Goal: Obtain resource: Obtain resource

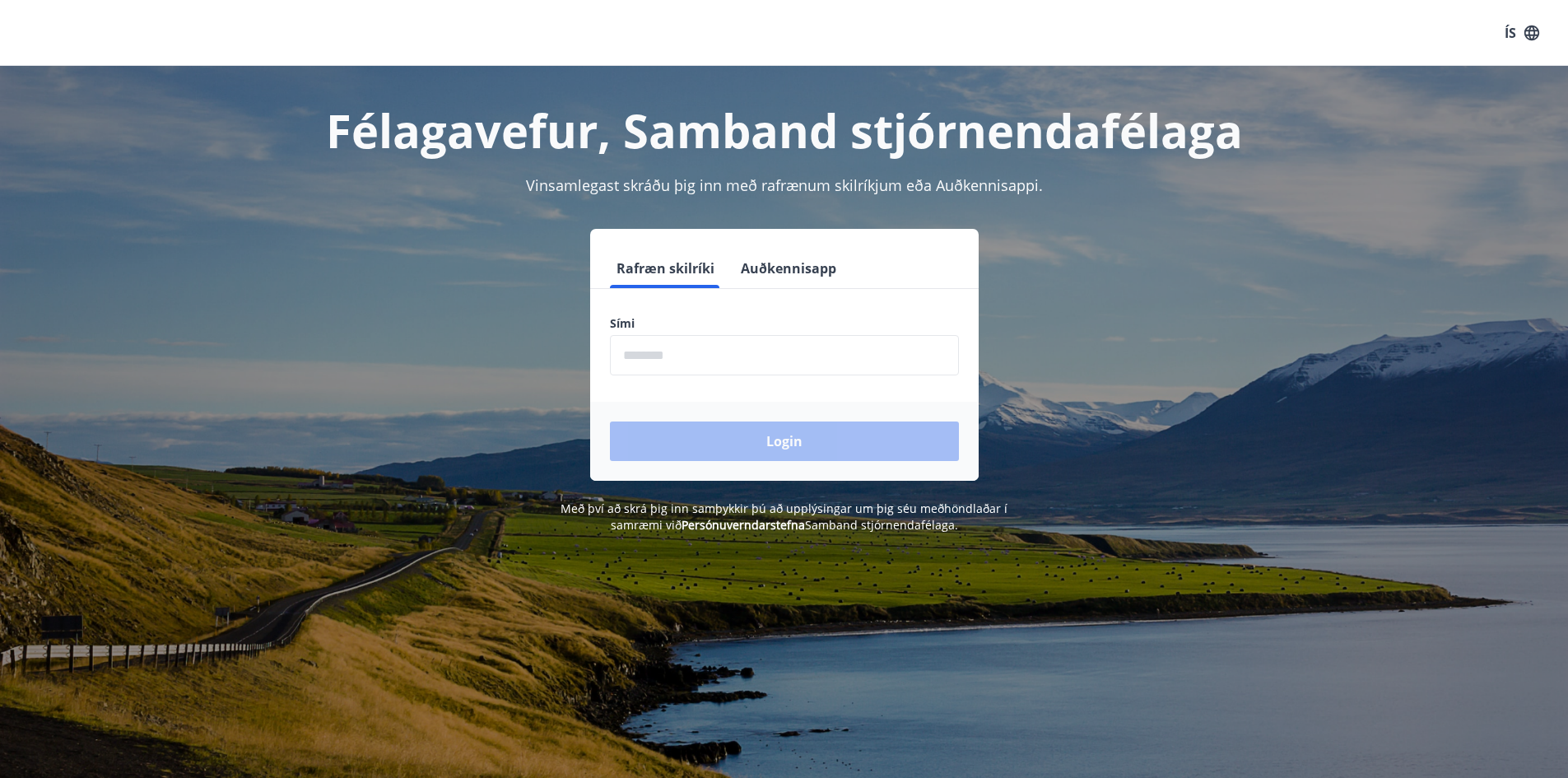
click at [722, 361] on input "phone" at bounding box center [784, 355] width 349 height 40
type input "********"
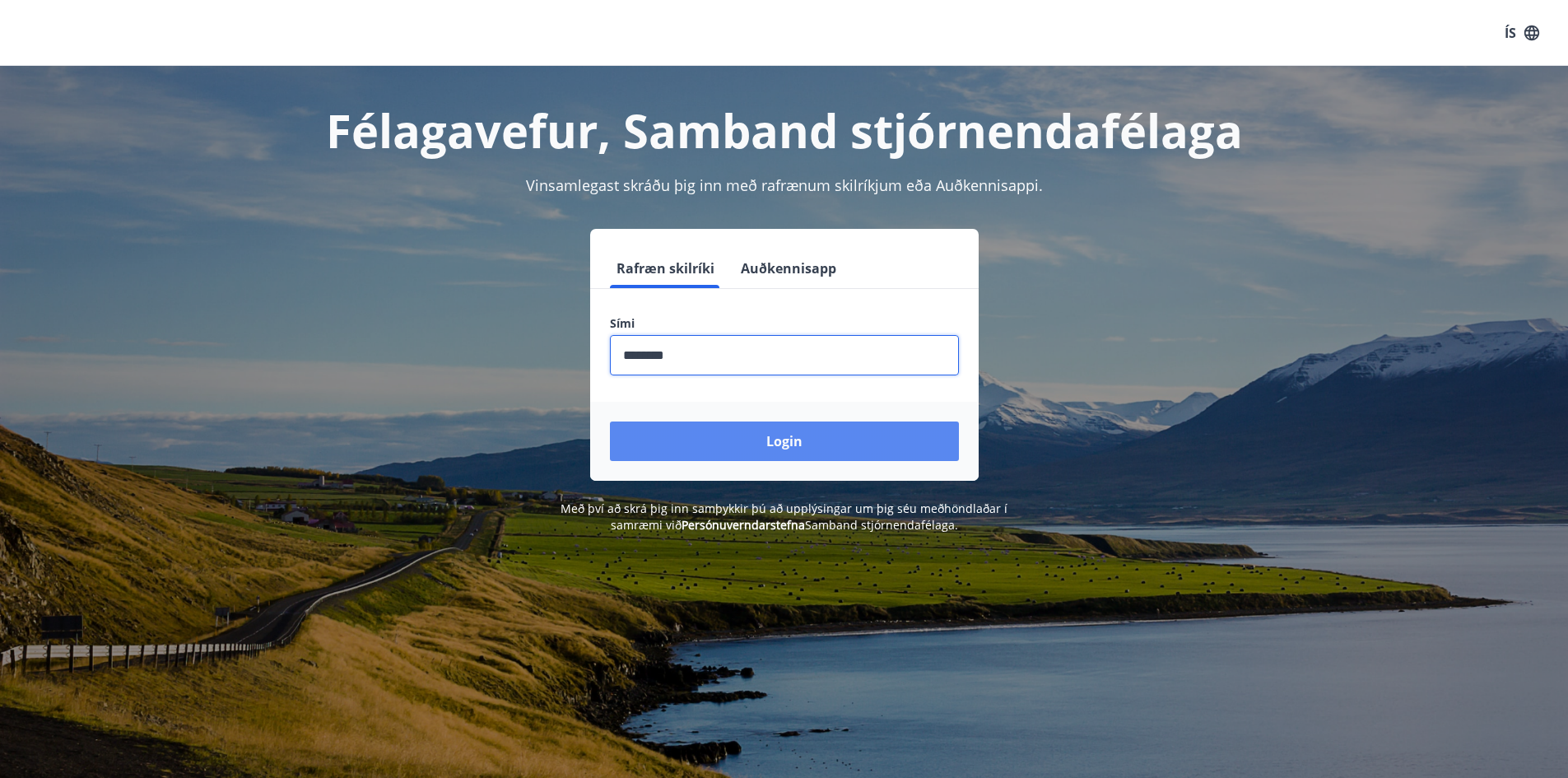
click at [758, 435] on button "Login" at bounding box center [784, 441] width 349 height 39
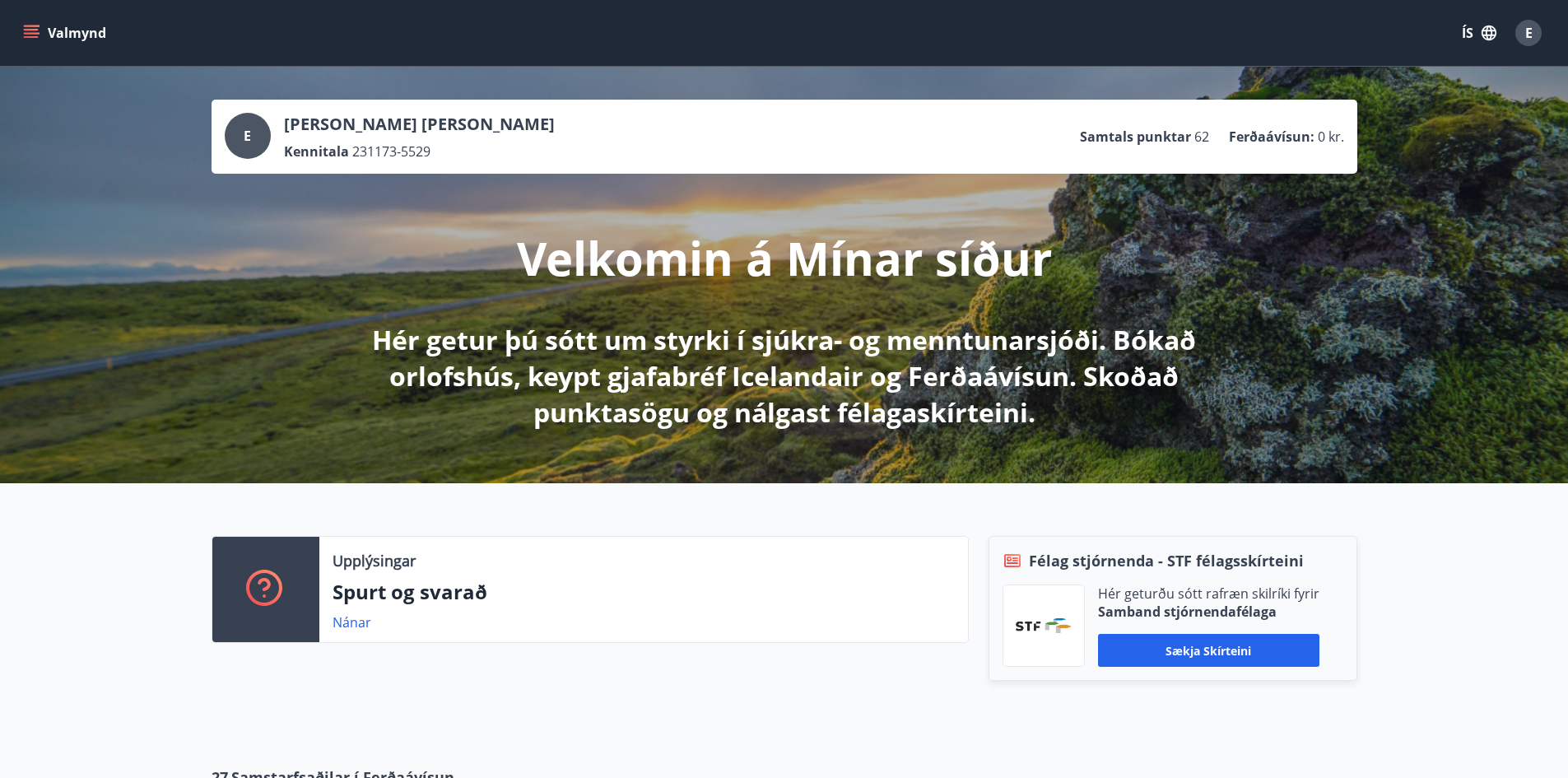
click at [29, 34] on icon "menu" at bounding box center [33, 33] width 18 height 2
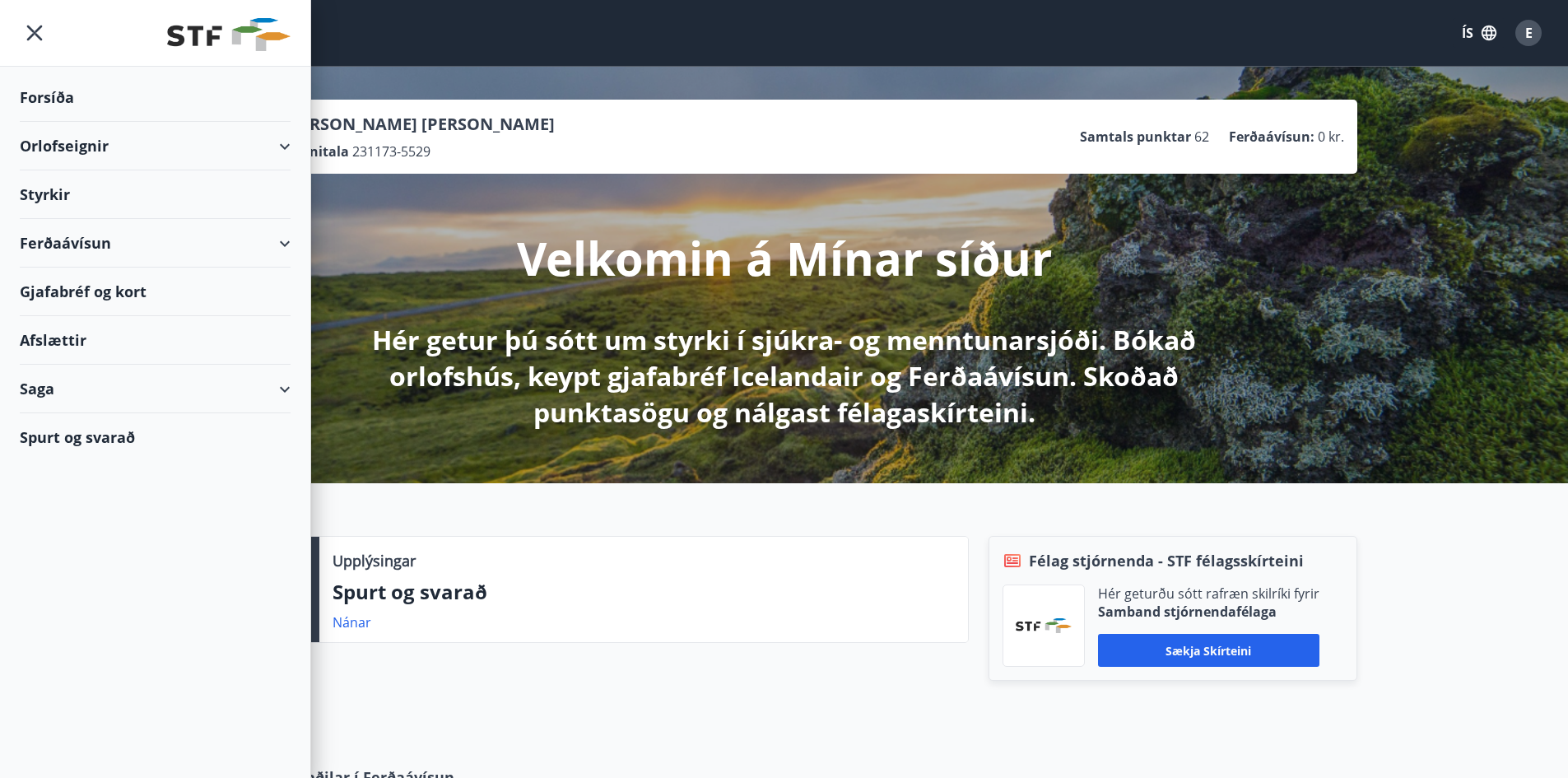
click at [69, 337] on div "Afslættir" at bounding box center [155, 340] width 271 height 48
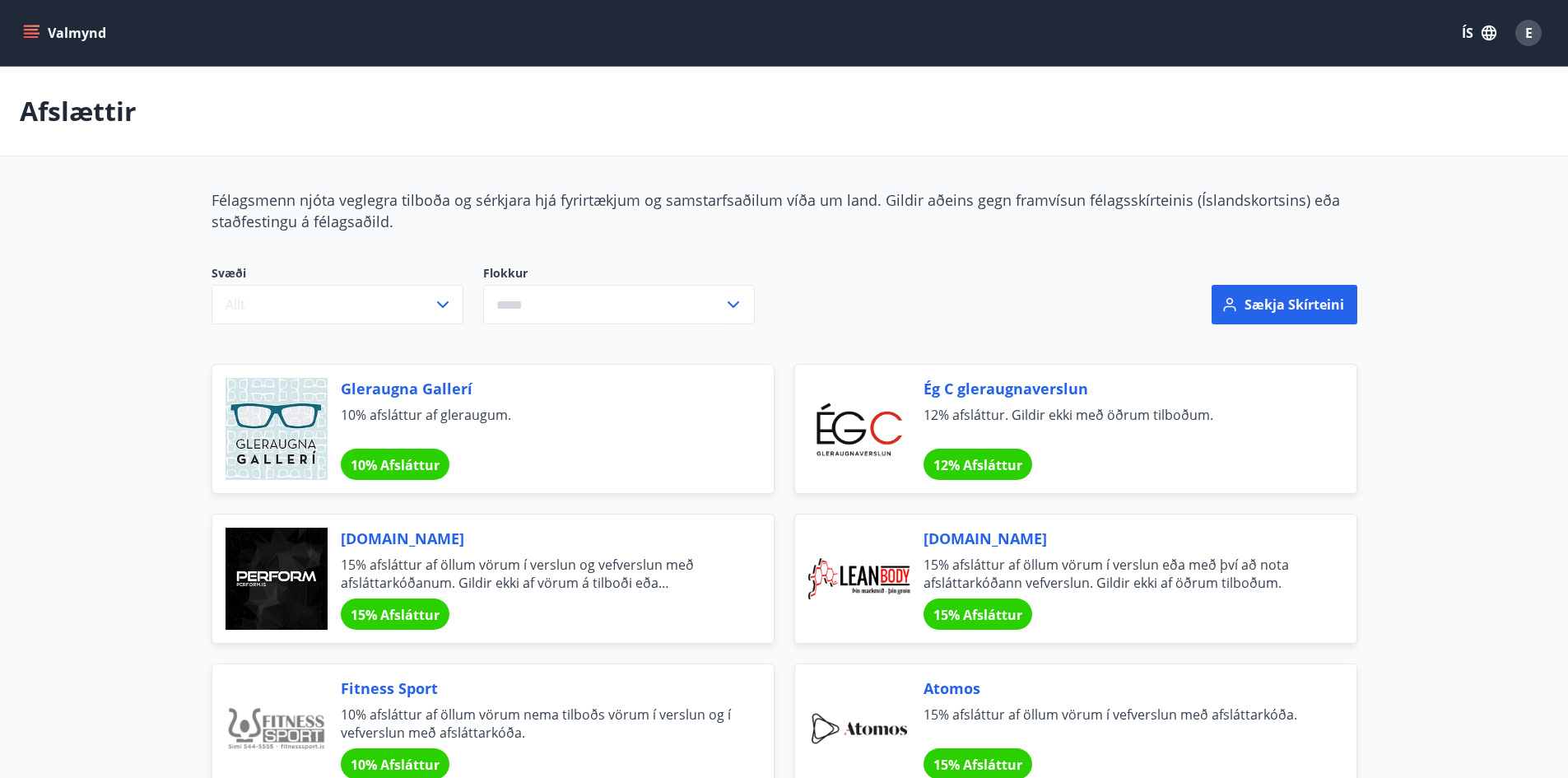
click at [725, 303] on icon at bounding box center [734, 304] width 20 height 20
click at [526, 371] on li "Bíllinn" at bounding box center [618, 368] width 270 height 29
type input "*******"
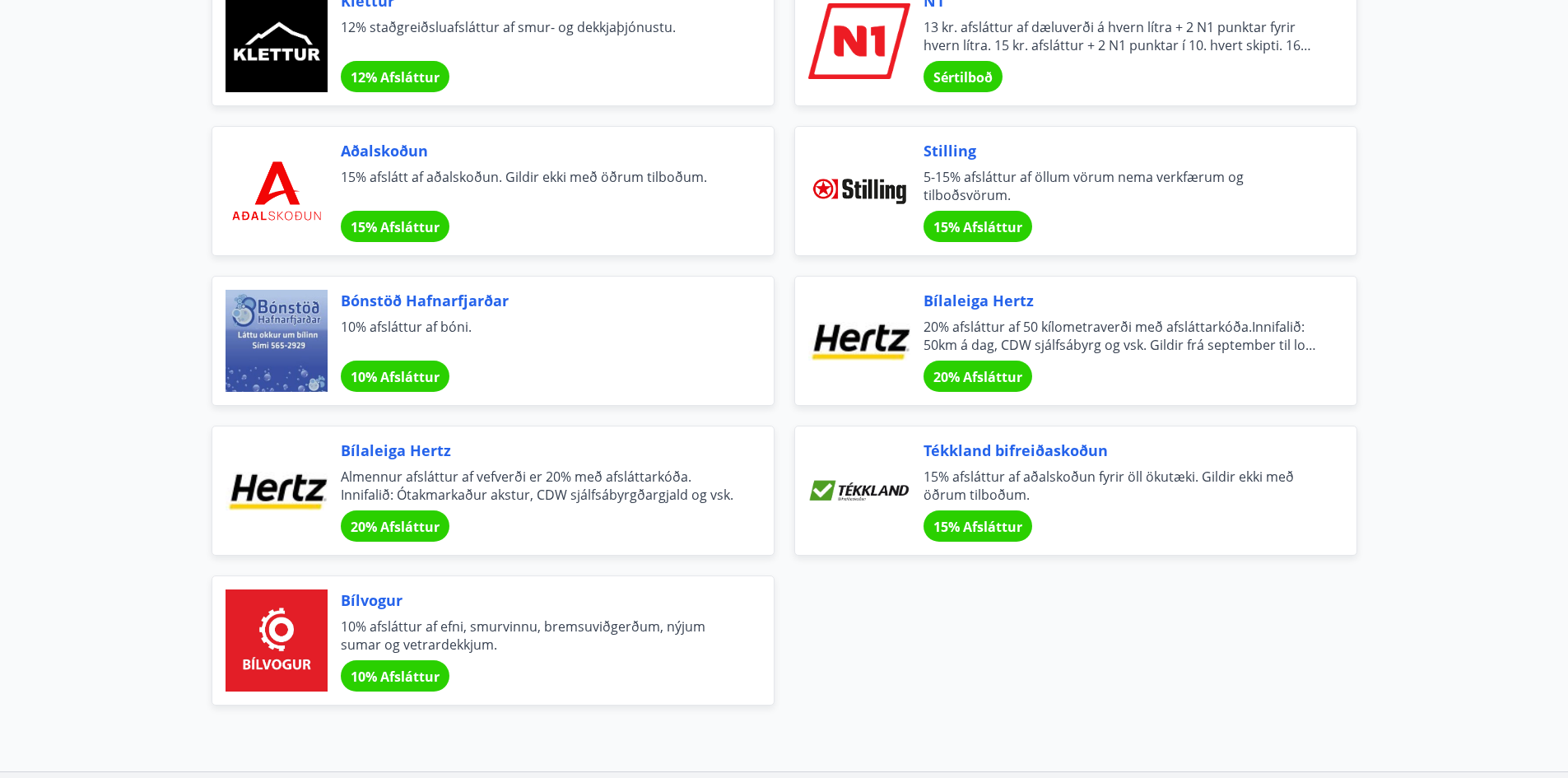
scroll to position [411, 0]
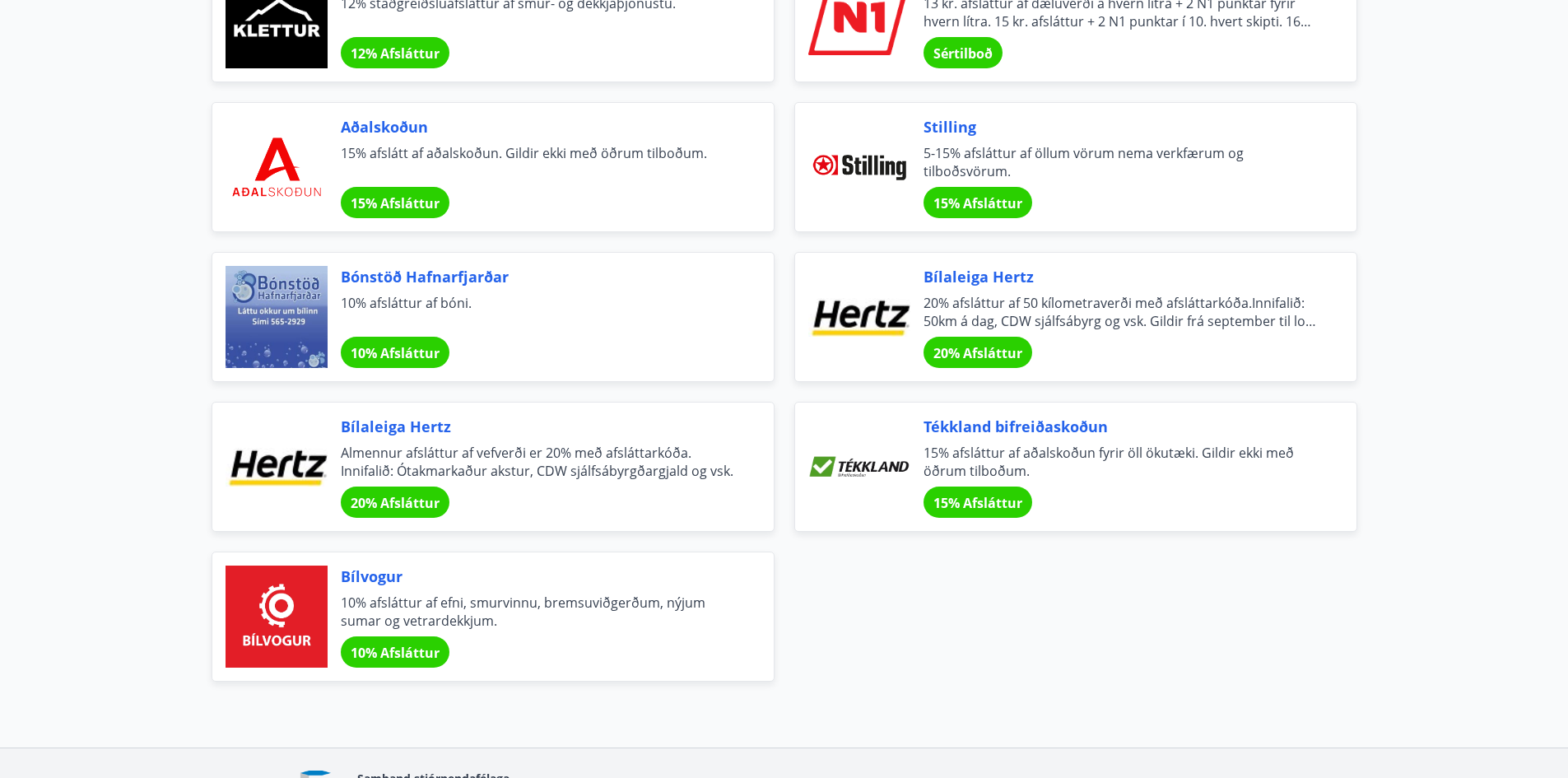
click at [393, 499] on span "20% Afsláttur" at bounding box center [395, 503] width 89 height 18
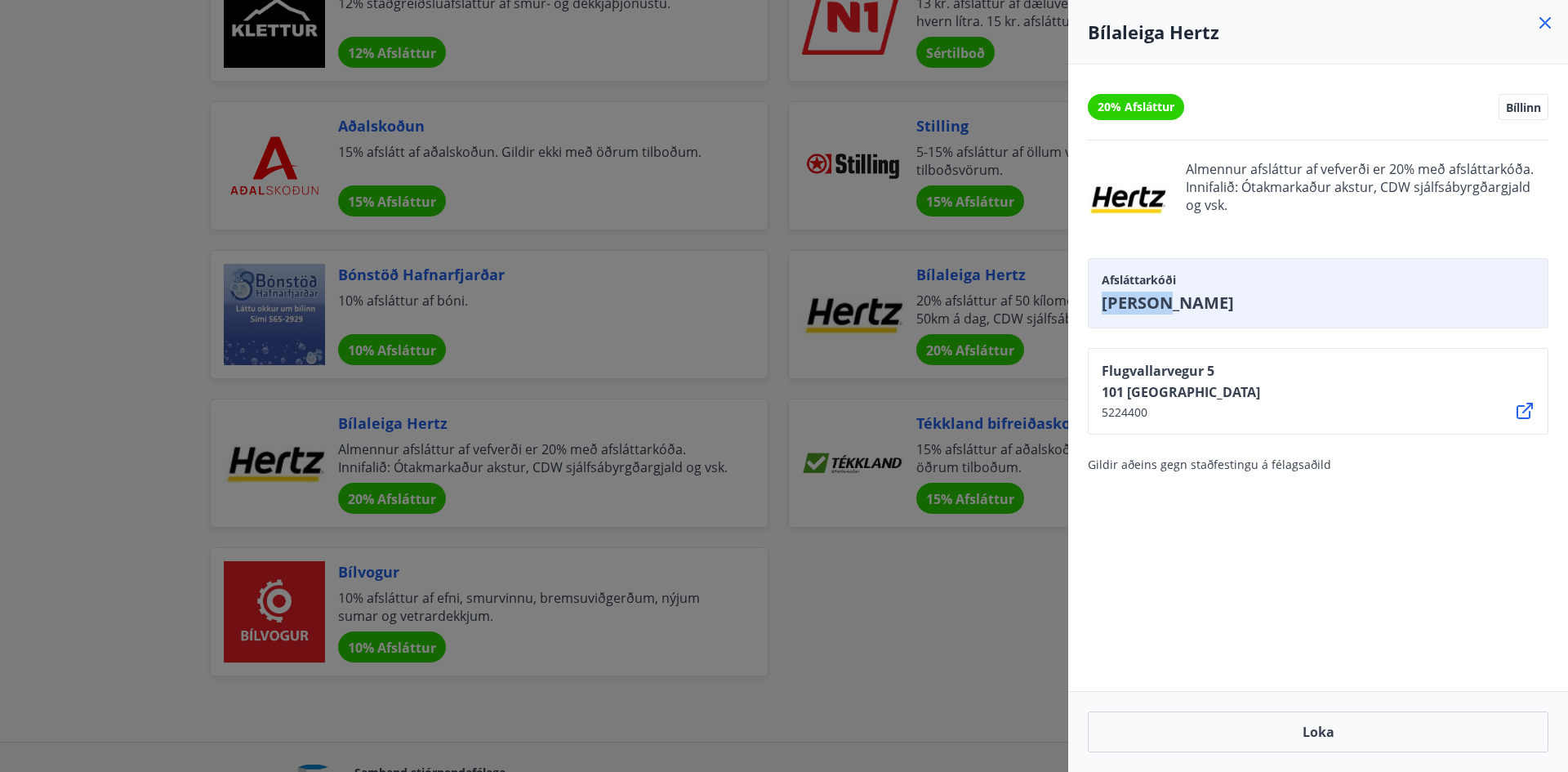
drag, startPoint x: 1178, startPoint y: 301, endPoint x: 1099, endPoint y: 301, distance: 79.0
click at [1099, 301] on div "Afsláttarkóði [PERSON_NAME]" at bounding box center [1318, 293] width 461 height 70
copy span "[PERSON_NAME]"
click at [1291, 386] on div "[STREET_ADDRESS] 5224400" at bounding box center [1318, 391] width 461 height 86
click at [1549, 22] on icon at bounding box center [1545, 23] width 20 height 20
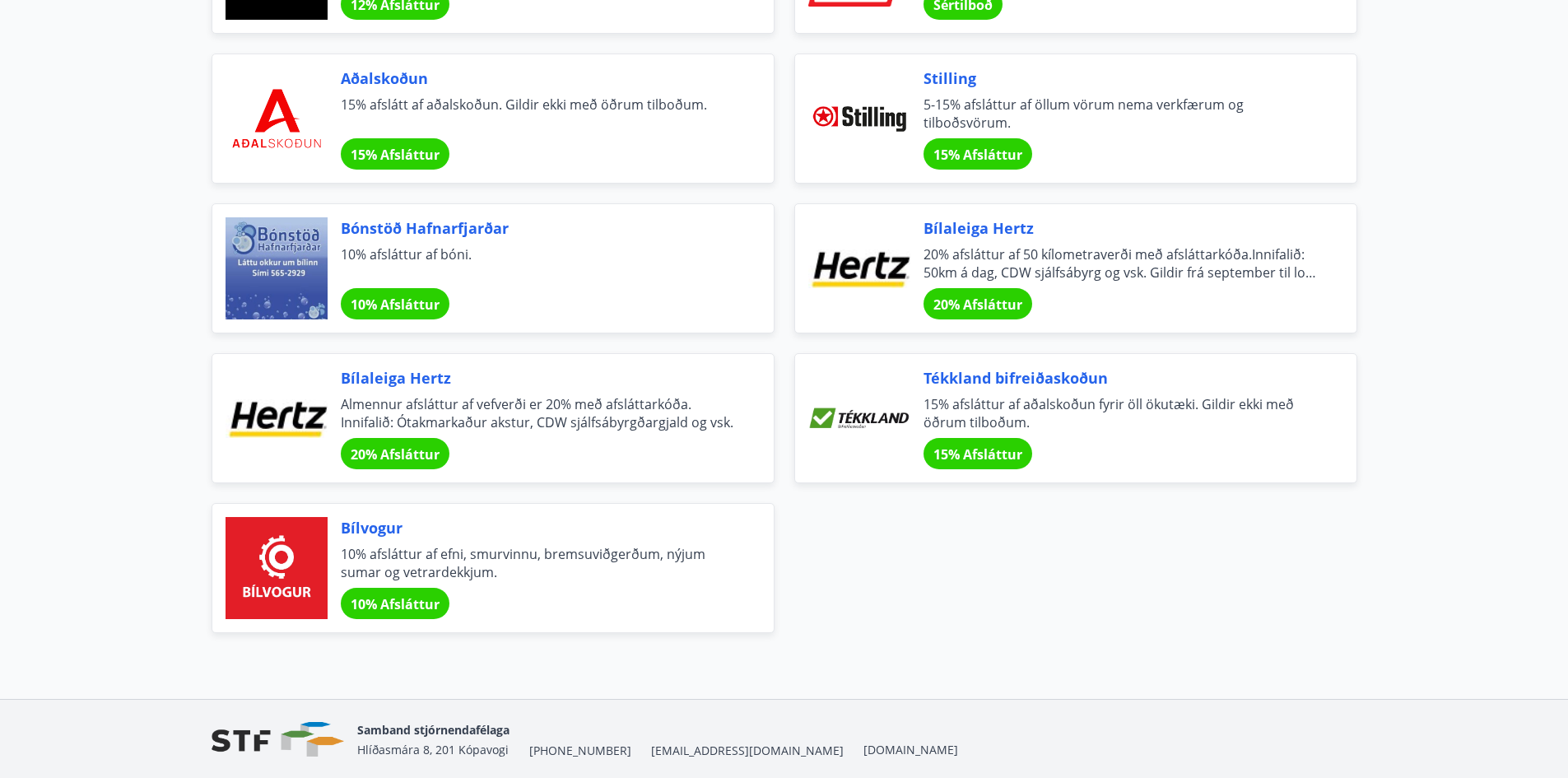
scroll to position [494, 0]
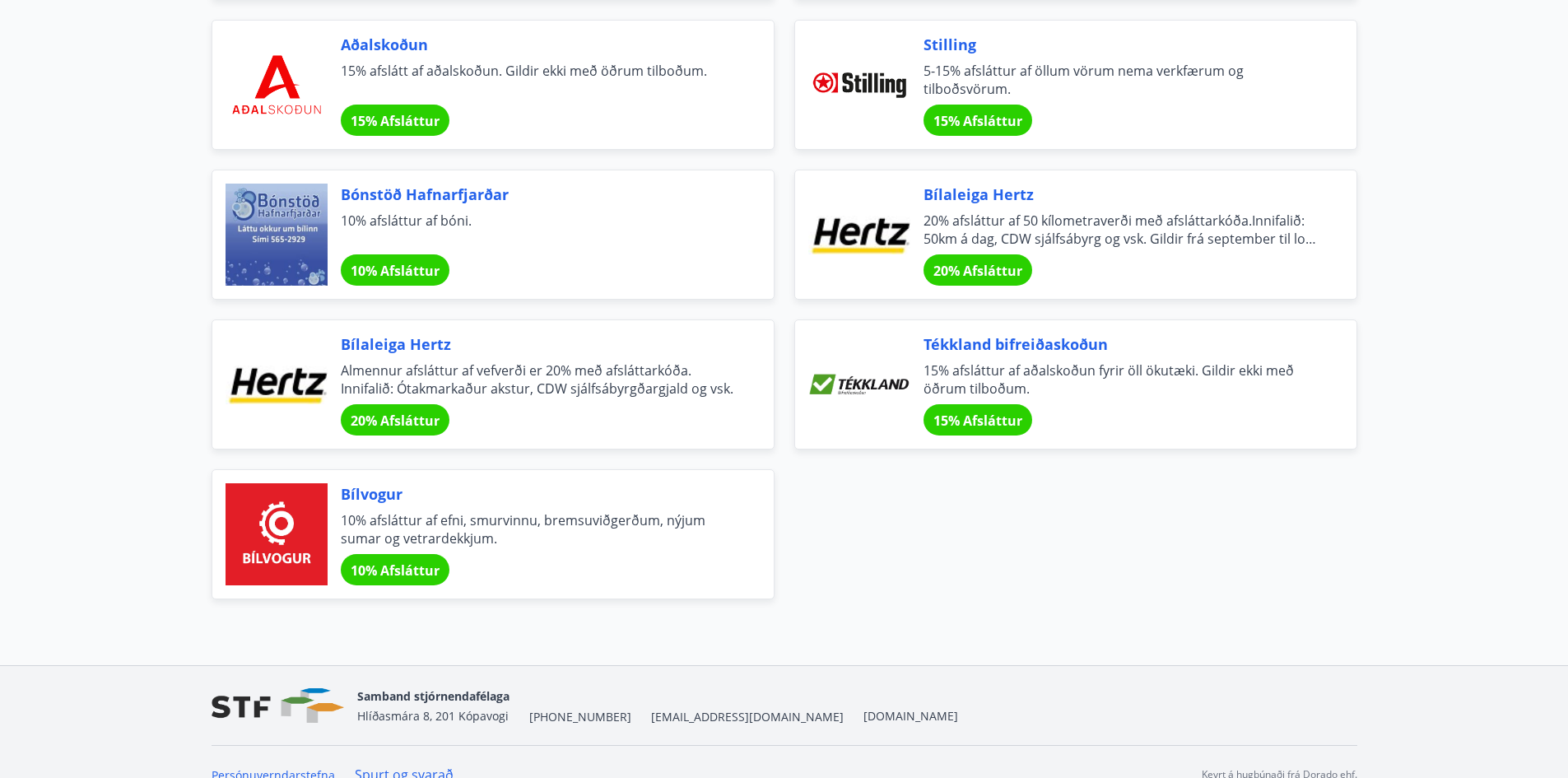
click at [357, 343] on span "Bílaleiga Hertz" at bounding box center [538, 344] width 393 height 21
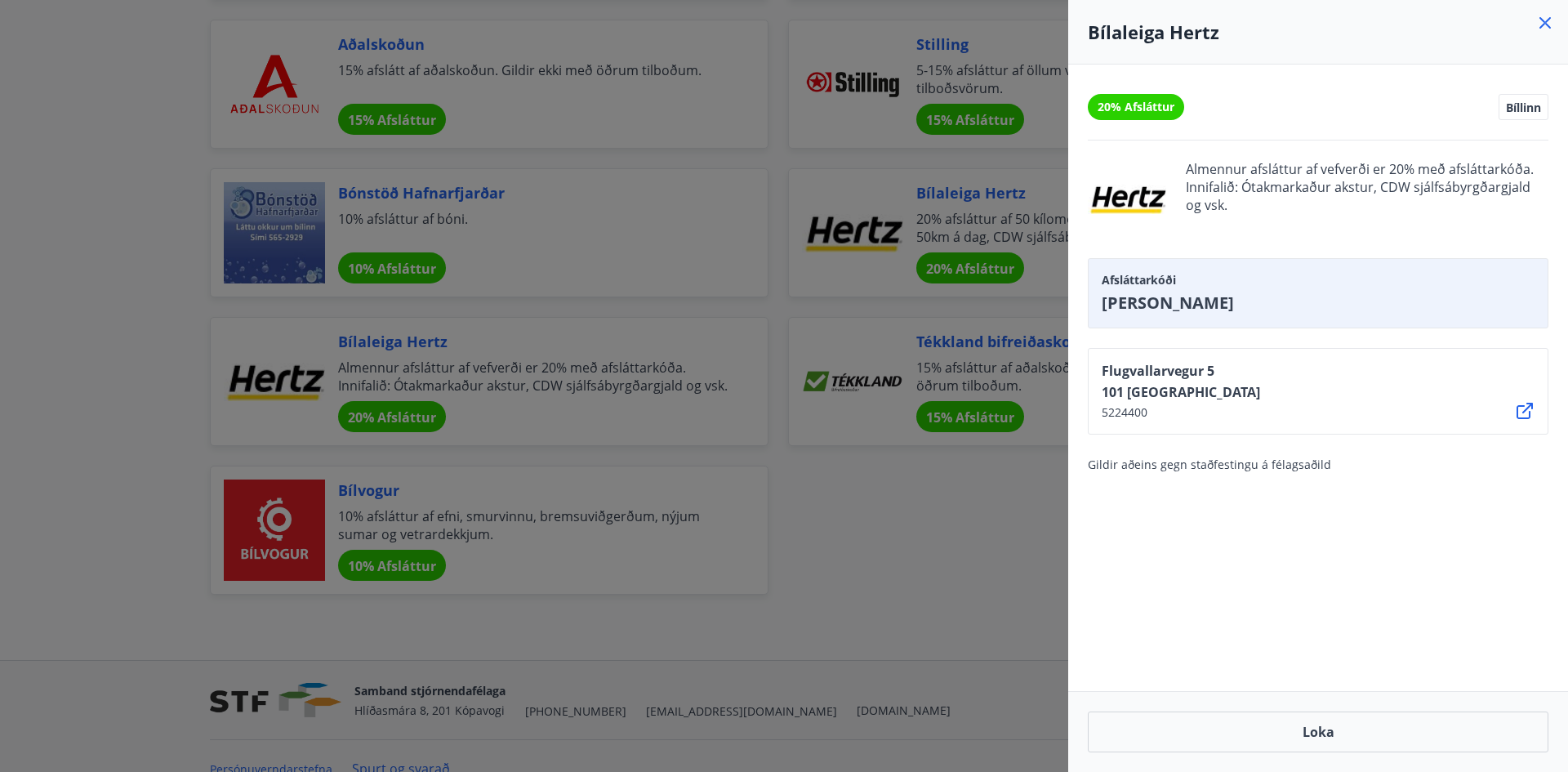
click at [925, 220] on div at bounding box center [784, 386] width 1568 height 772
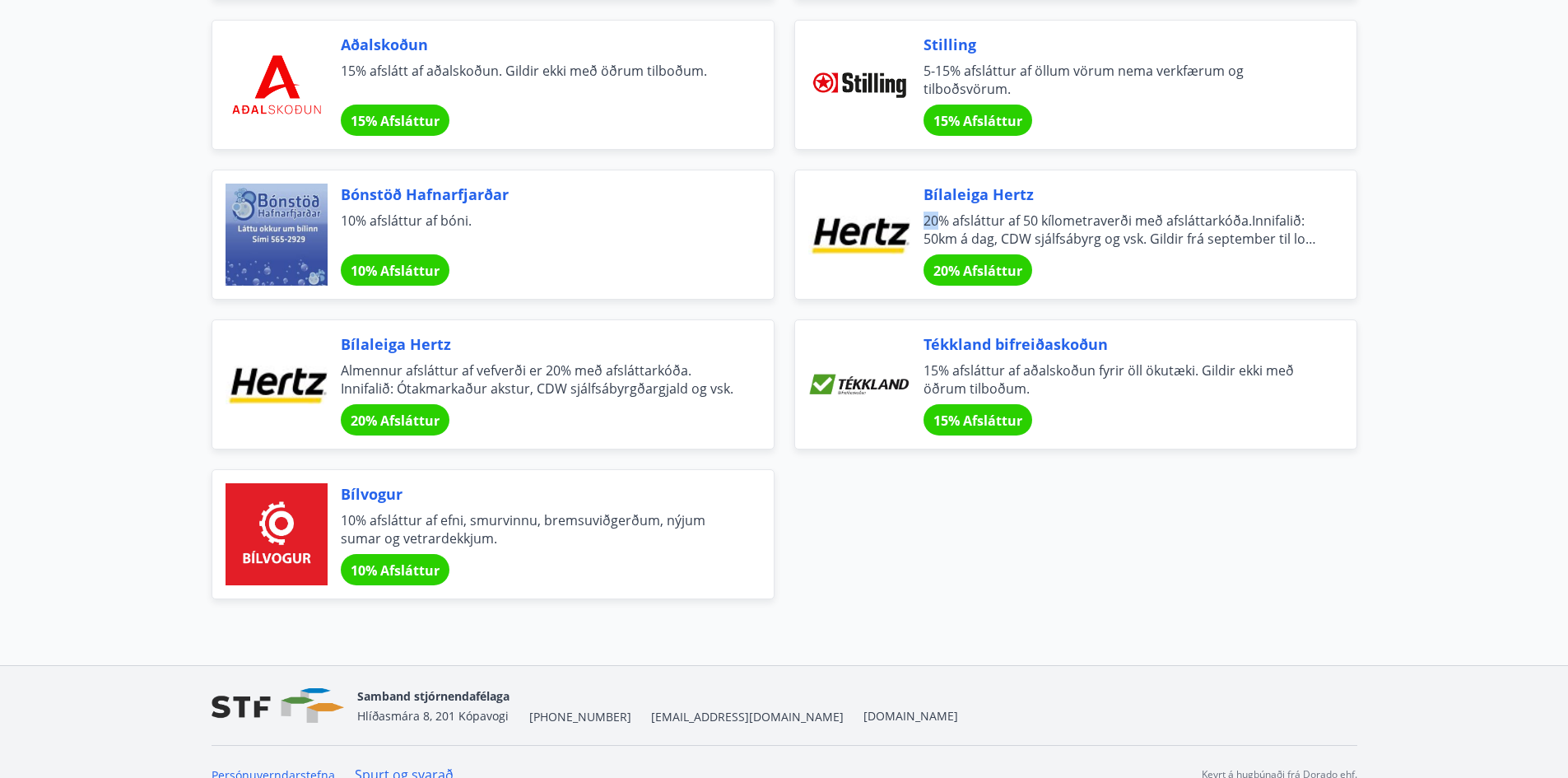
click at [933, 222] on span "20% afsláttur af 50 kílometraverði með afsláttarkóða.Innifalið: 50km á dag, CDW…" at bounding box center [1120, 229] width 393 height 37
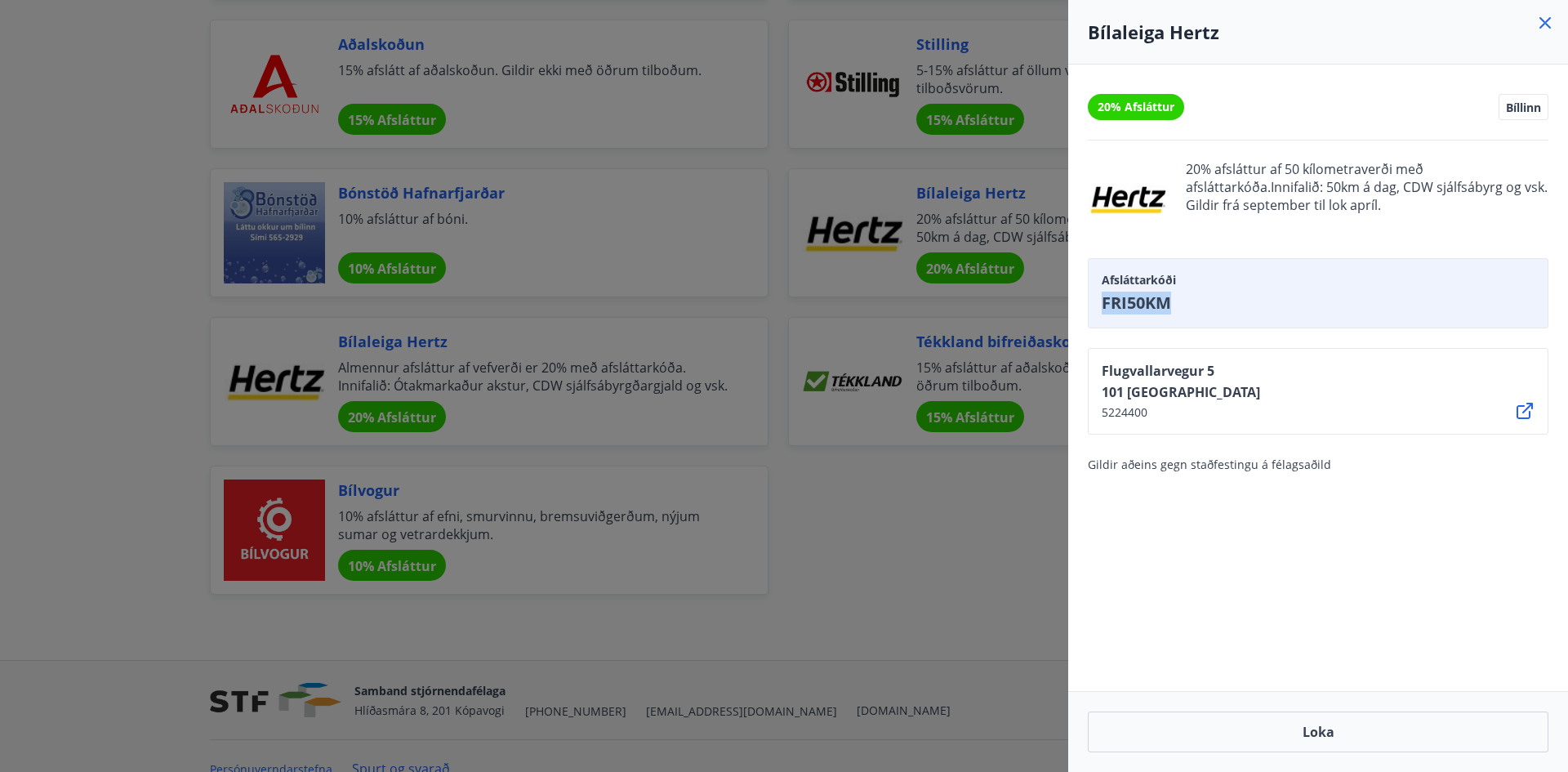
drag, startPoint x: 1161, startPoint y: 299, endPoint x: 1096, endPoint y: 301, distance: 65.0
click at [1096, 301] on div "Afsláttarkóði FRI50KM" at bounding box center [1318, 293] width 461 height 70
copy span "FRI50KM"
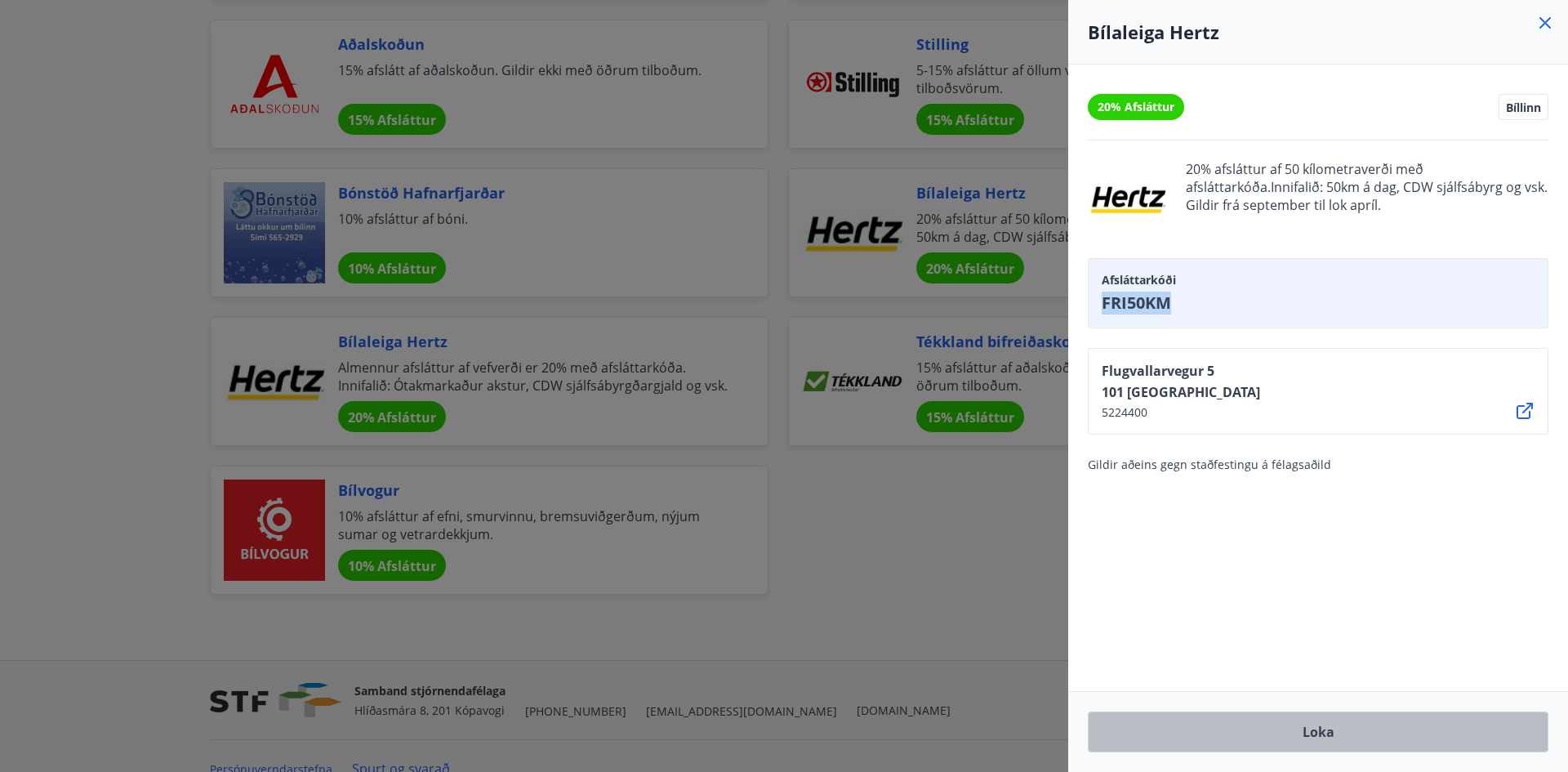
click at [1333, 731] on button "Loka" at bounding box center [1318, 731] width 461 height 41
